Goal: Transaction & Acquisition: Purchase product/service

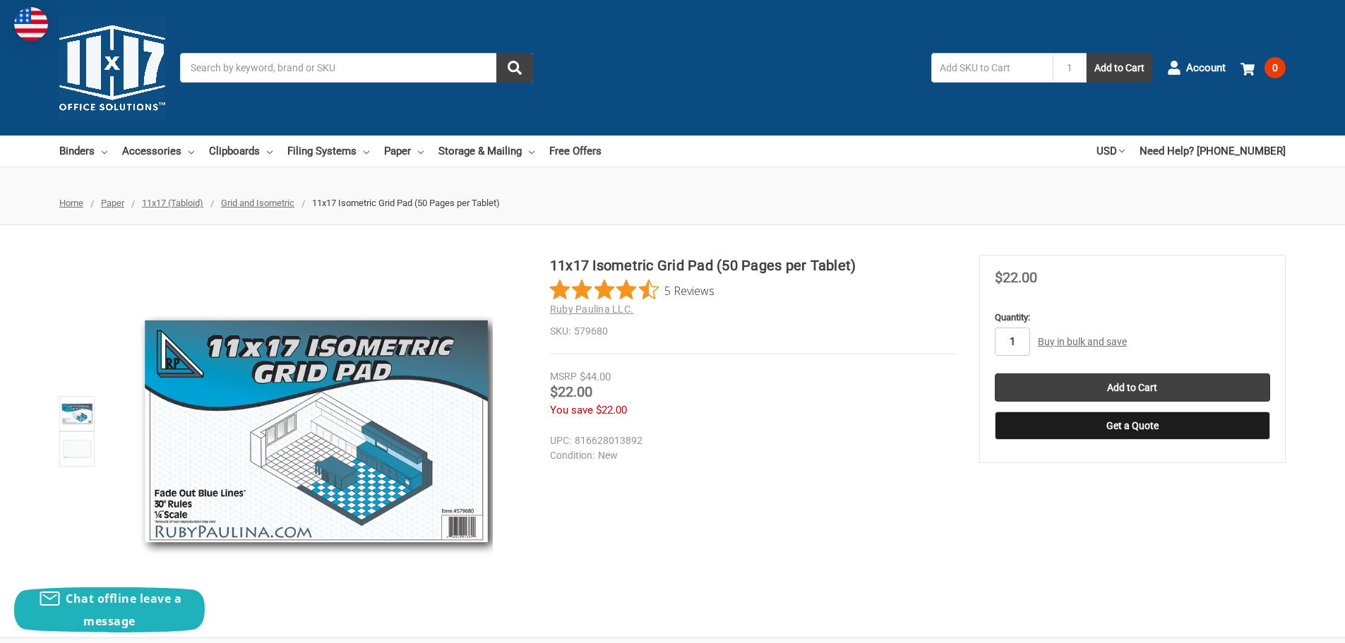
click at [1016, 344] on input "1" at bounding box center [1012, 342] width 35 height 28
type input "10"
click at [1092, 389] on input "Add to Cart" at bounding box center [1132, 388] width 275 height 28
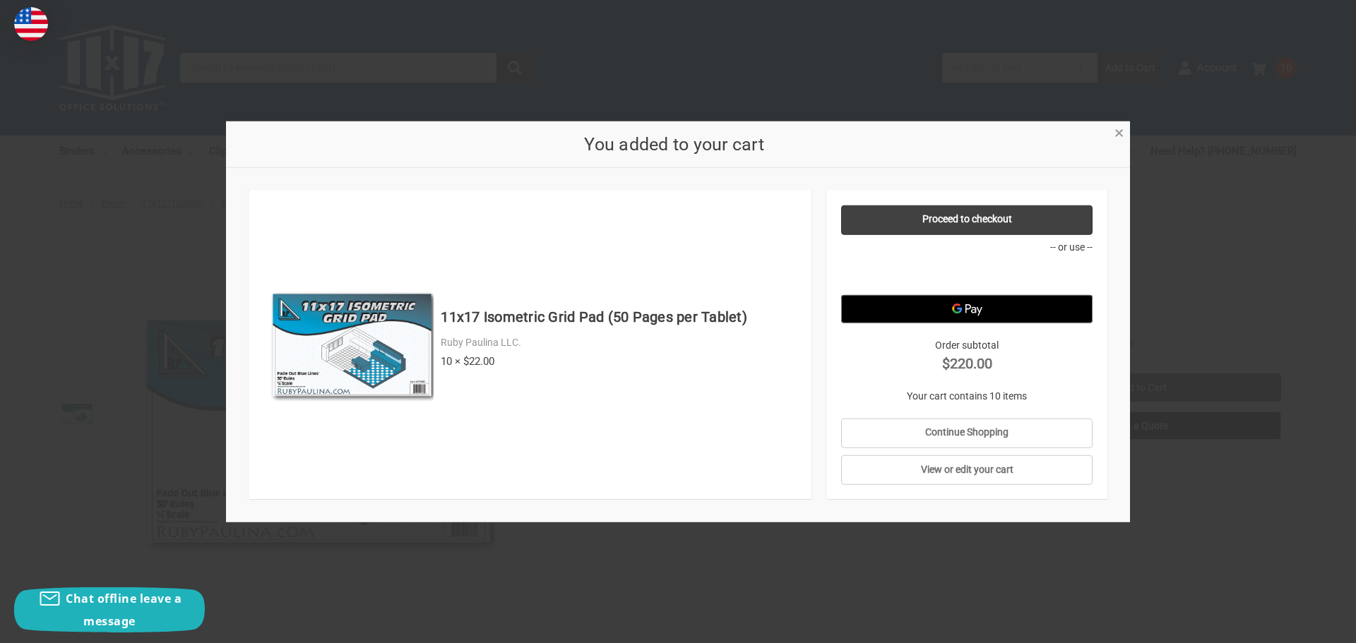
click at [1119, 135] on span "×" at bounding box center [1119, 133] width 9 height 20
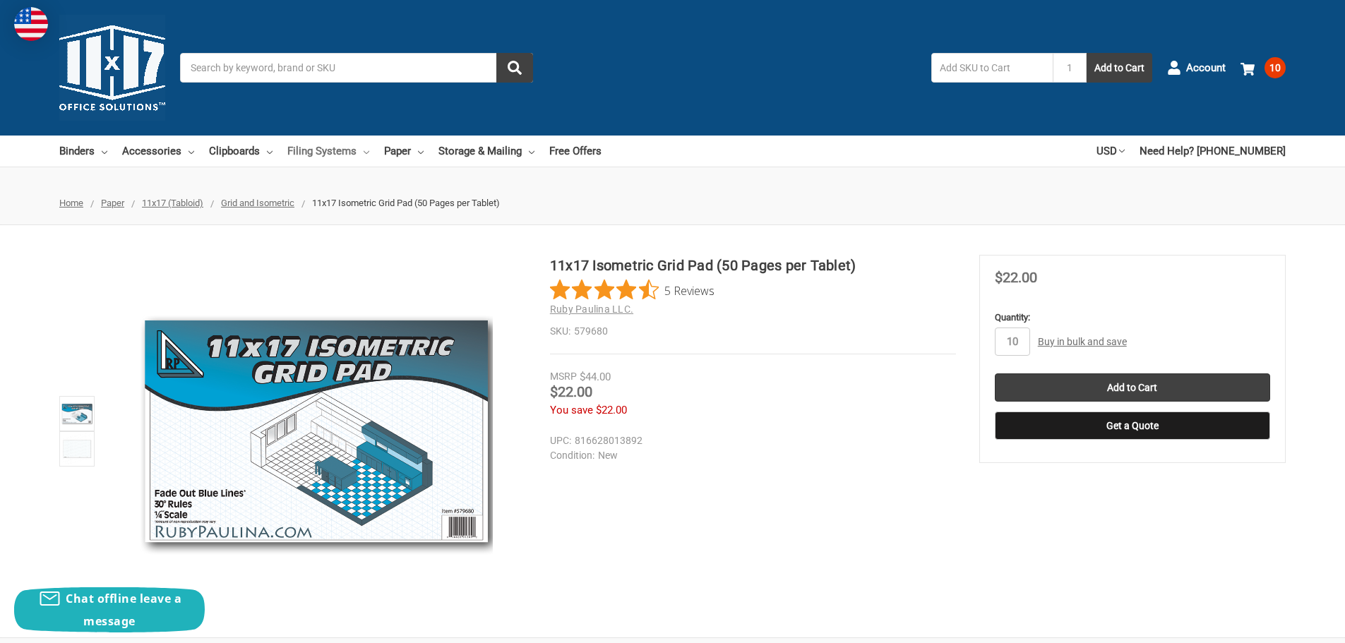
click at [326, 150] on link "Filing Systems" at bounding box center [328, 151] width 82 height 31
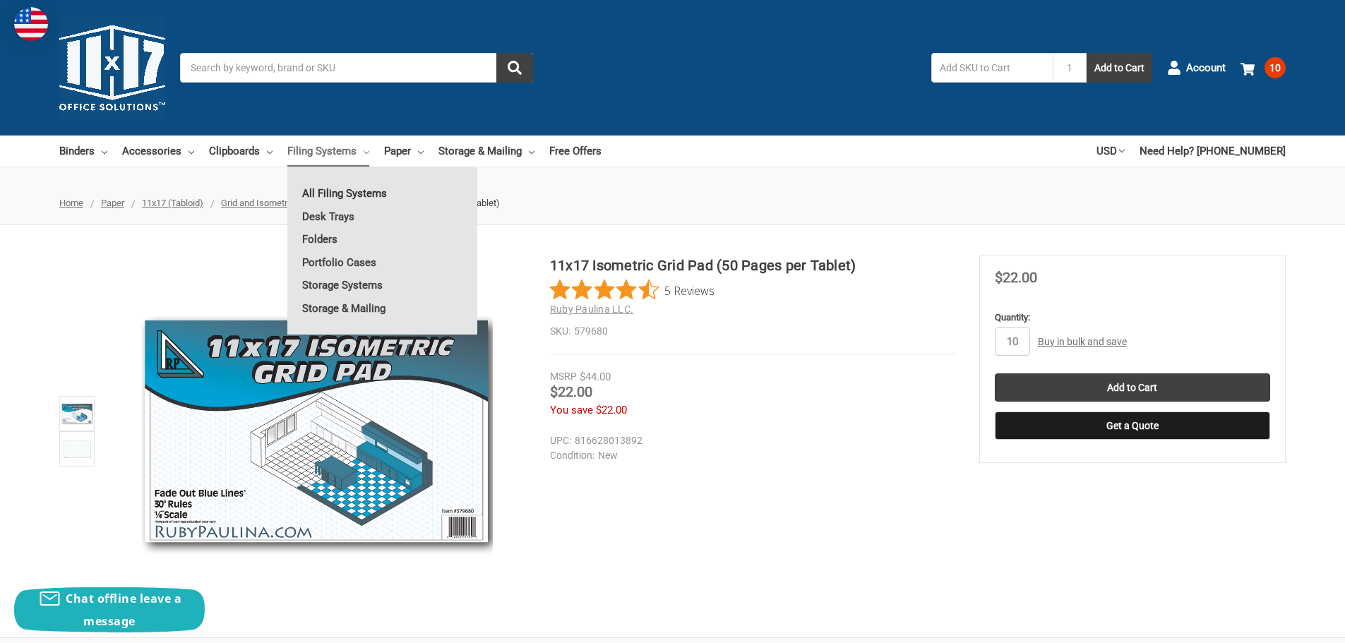
click at [338, 191] on link "All Filing Systems" at bounding box center [382, 193] width 190 height 23
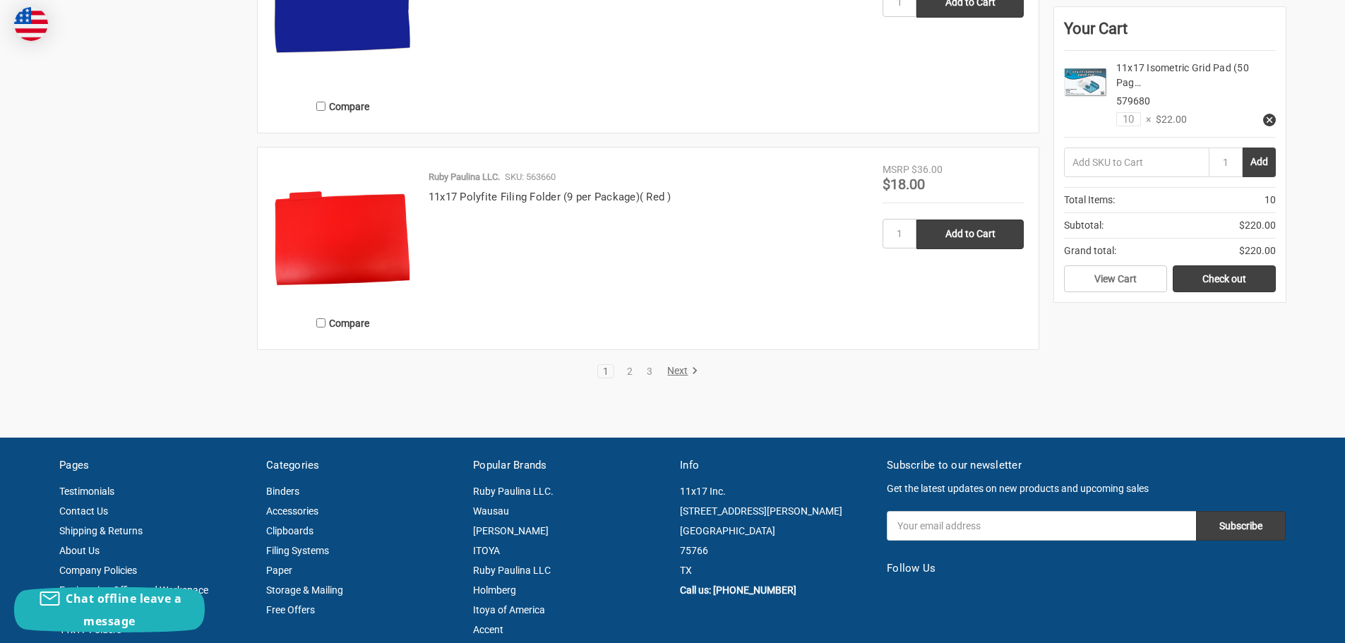
scroll to position [2896, 0]
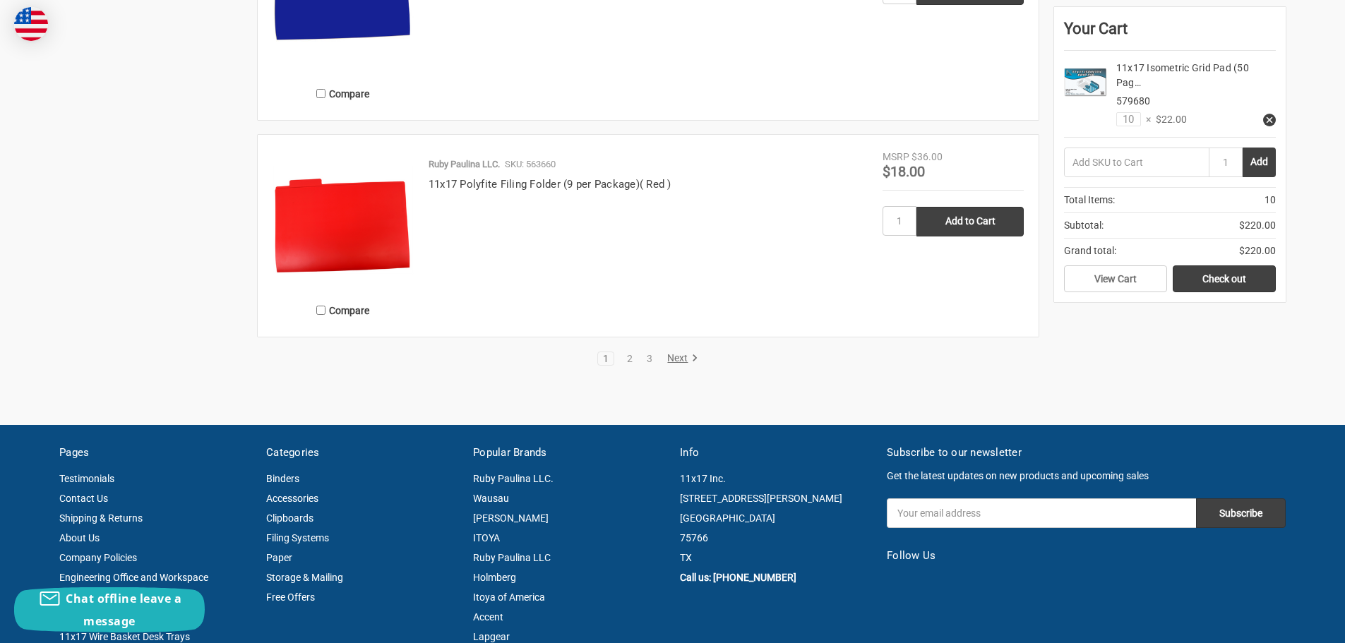
click at [681, 362] on link "Next" at bounding box center [681, 358] width 36 height 13
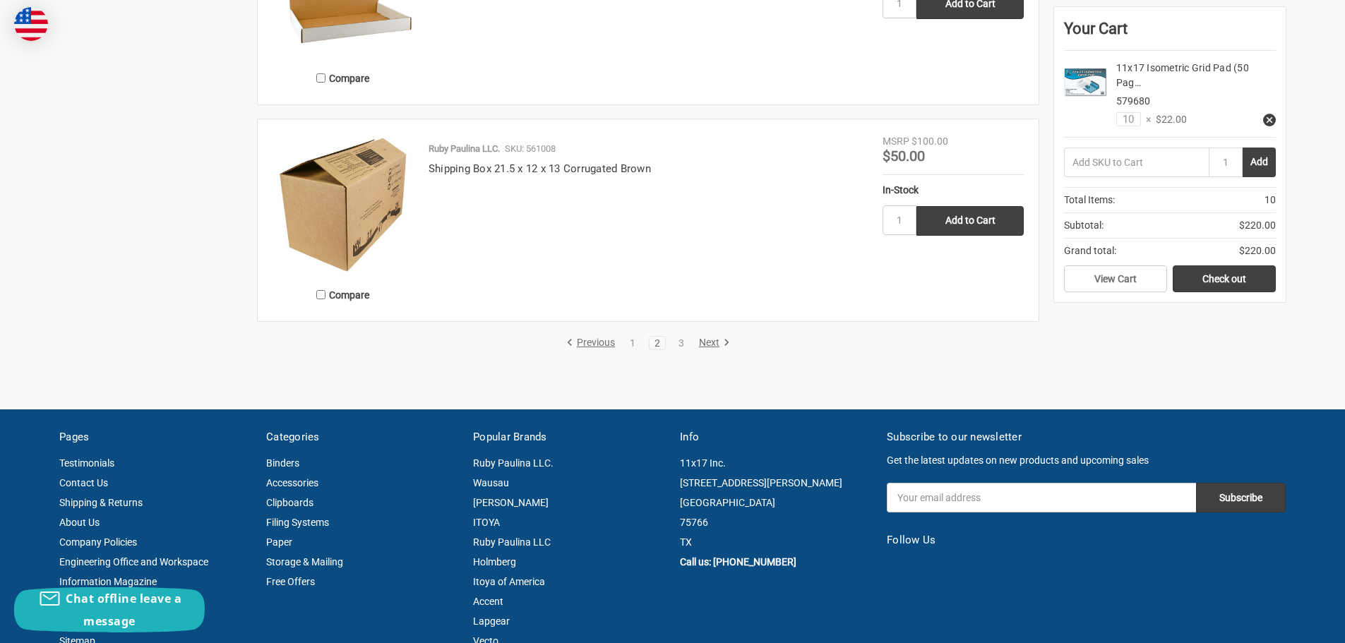
scroll to position [2825, 0]
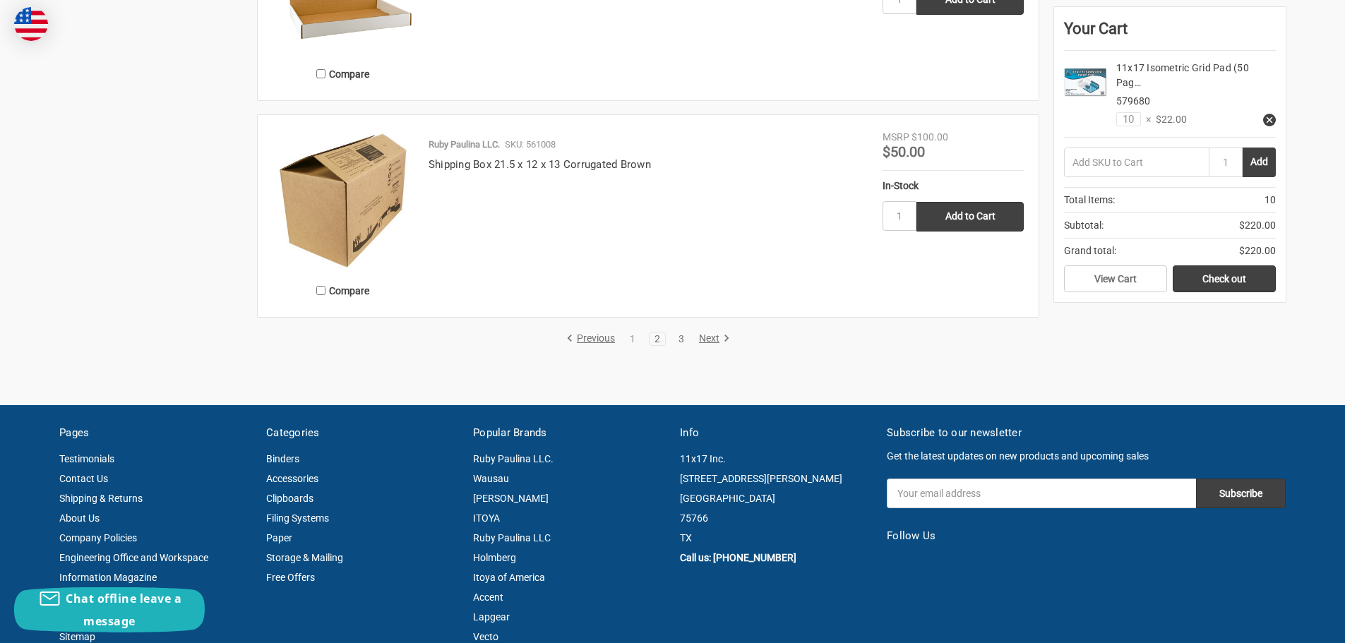
click at [682, 335] on link "3" at bounding box center [682, 339] width 16 height 10
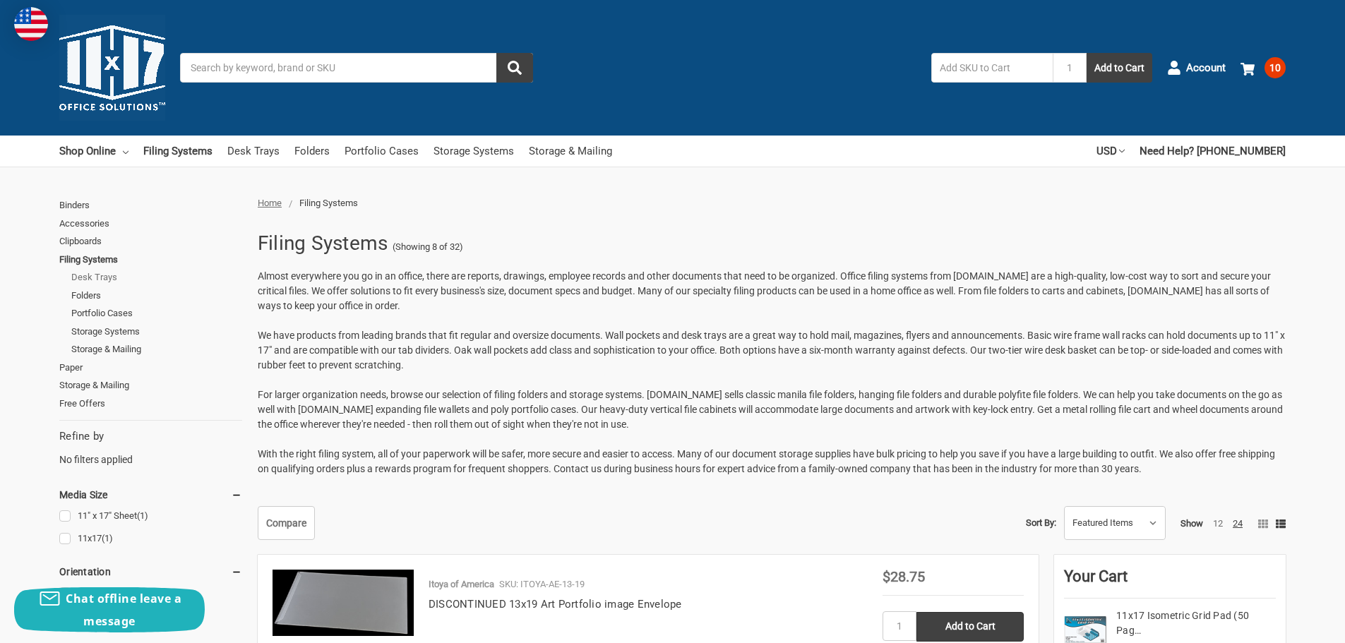
click at [87, 277] on link "Desk Trays" at bounding box center [156, 277] width 171 height 18
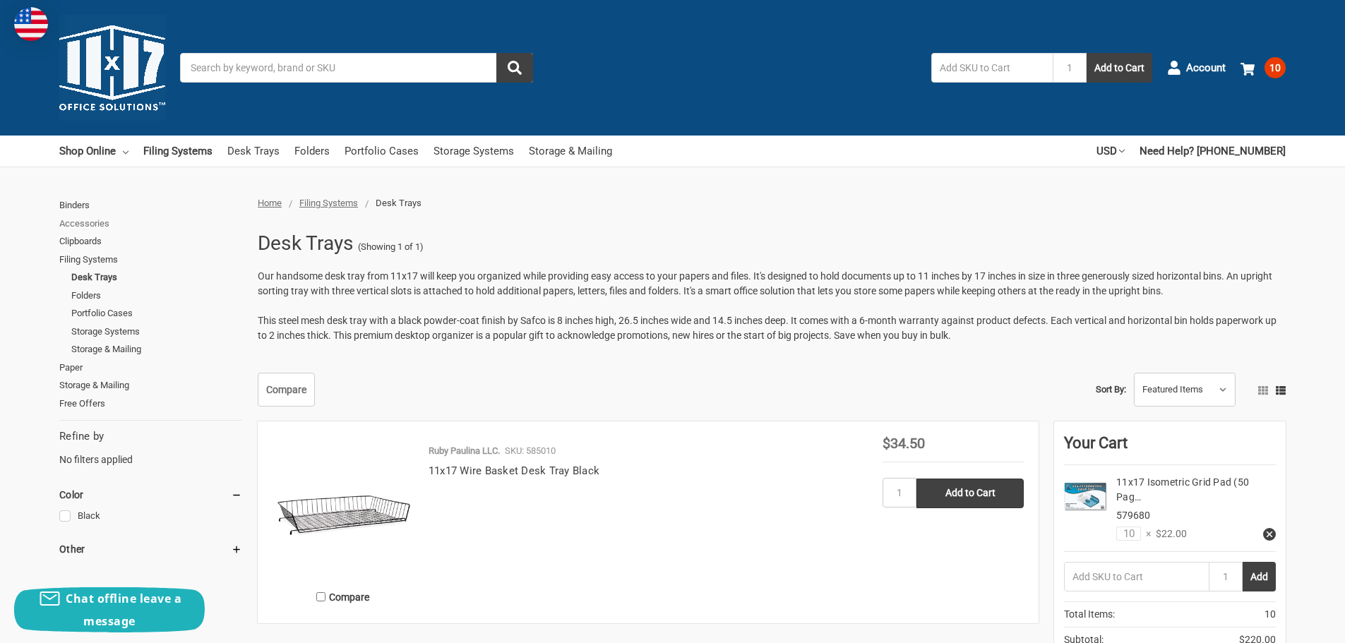
click at [92, 227] on link "Accessories" at bounding box center [150, 224] width 183 height 18
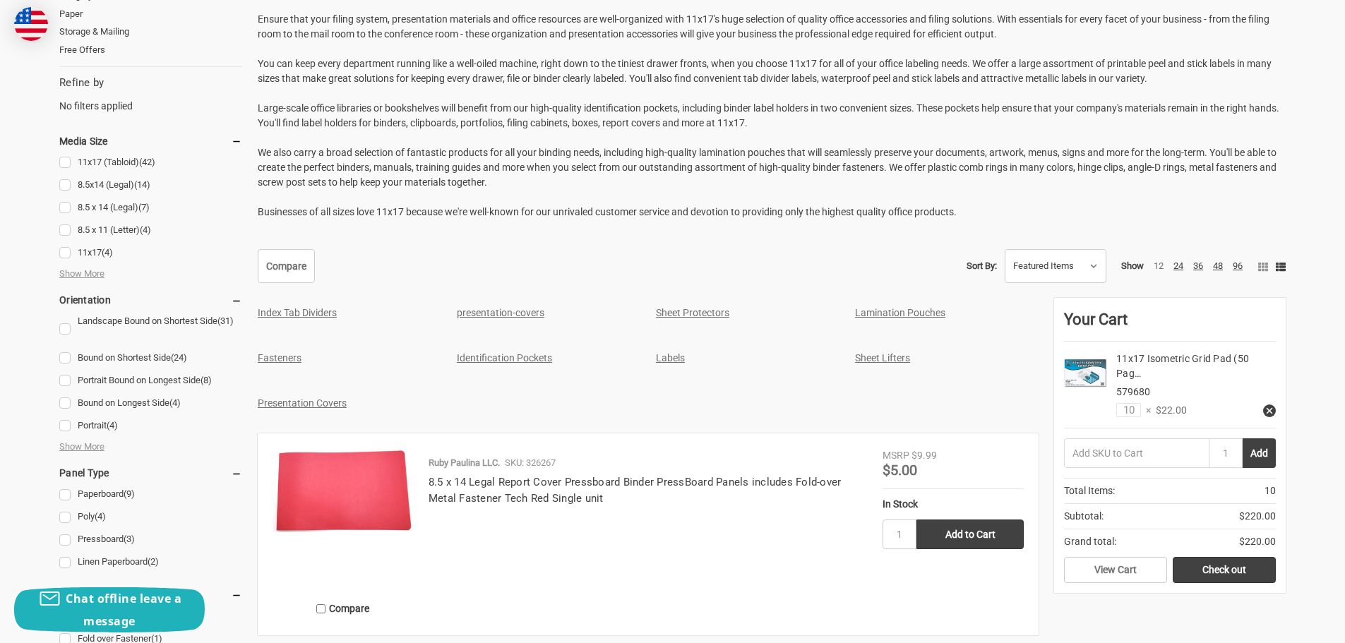
scroll to position [71, 0]
